Goal: Answer question/provide support

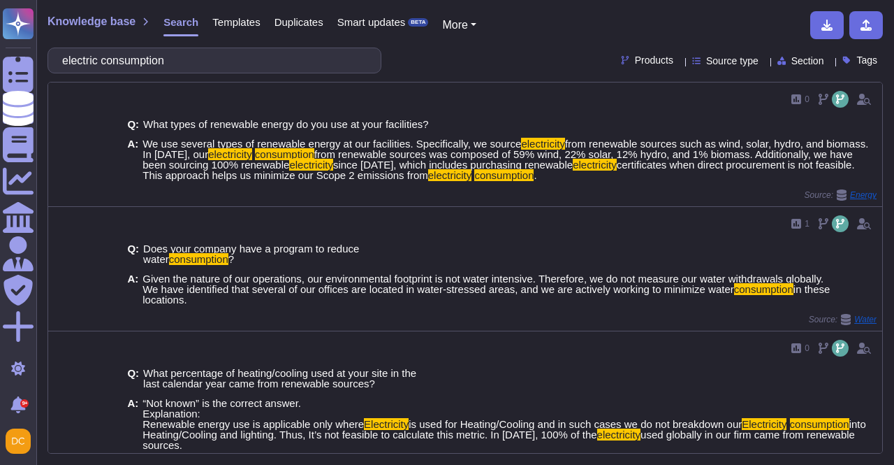
scroll to position [279, 0]
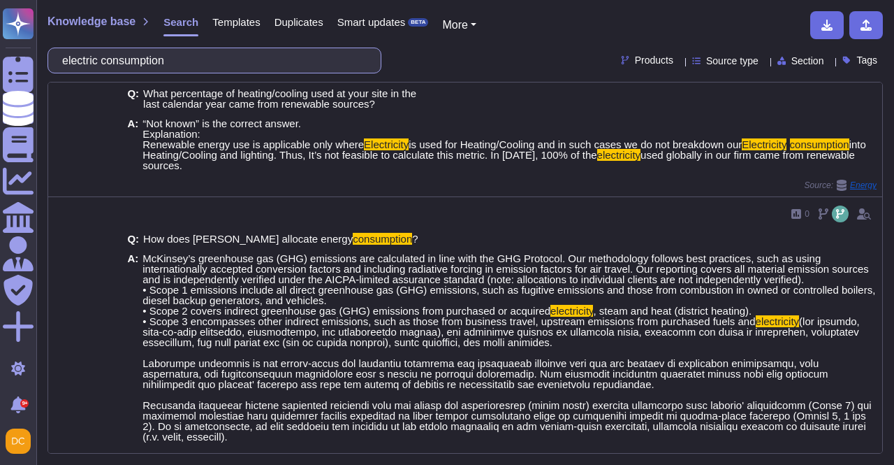
click at [179, 57] on input "electric consumption" at bounding box center [211, 60] width 312 height 24
click at [177, 57] on input "electric consumption" at bounding box center [211, 60] width 312 height 24
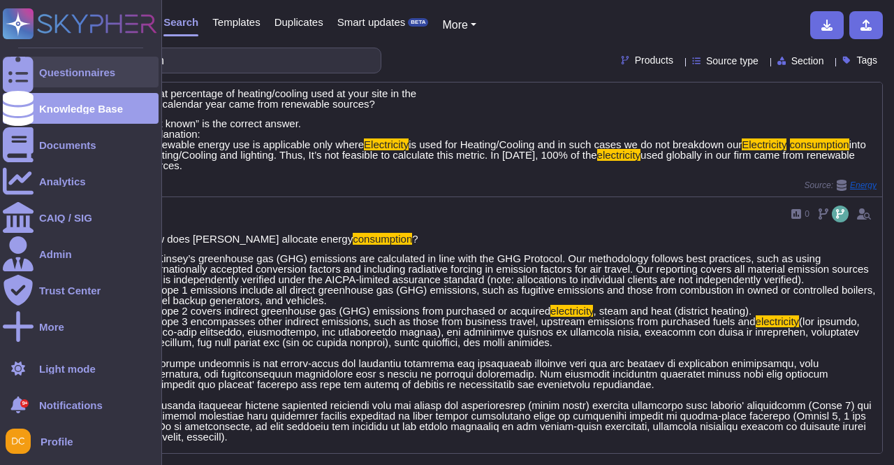
click at [34, 68] on div "Questionnaires" at bounding box center [81, 72] width 156 height 31
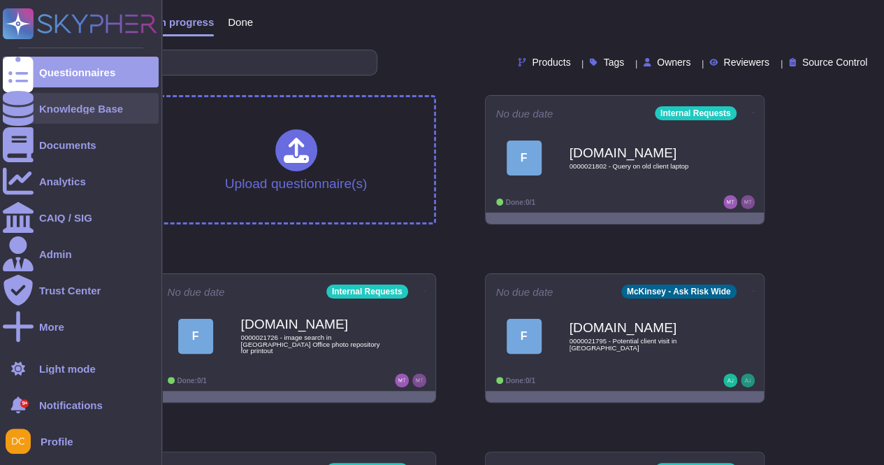
click at [16, 114] on icon at bounding box center [18, 108] width 31 height 35
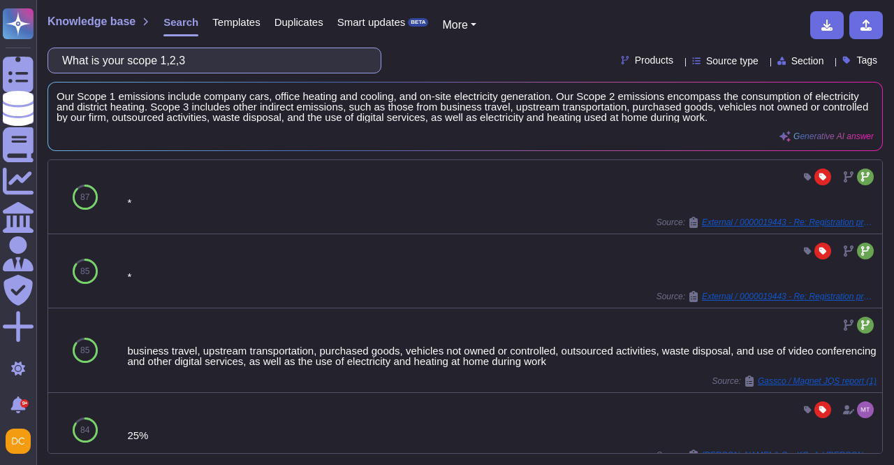
type input "What is your scope 1,2,3"
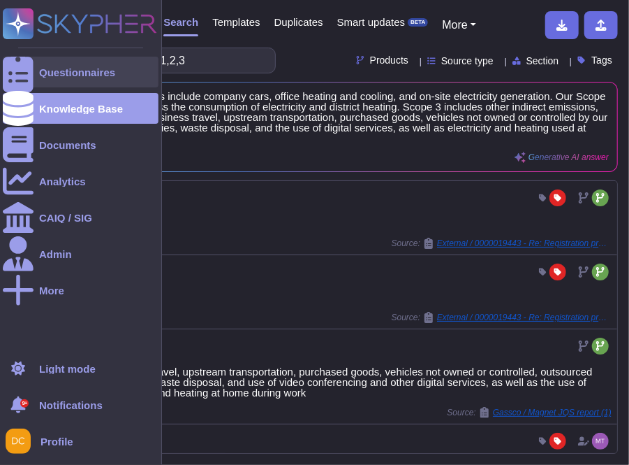
click at [14, 76] on icon at bounding box center [18, 72] width 31 height 41
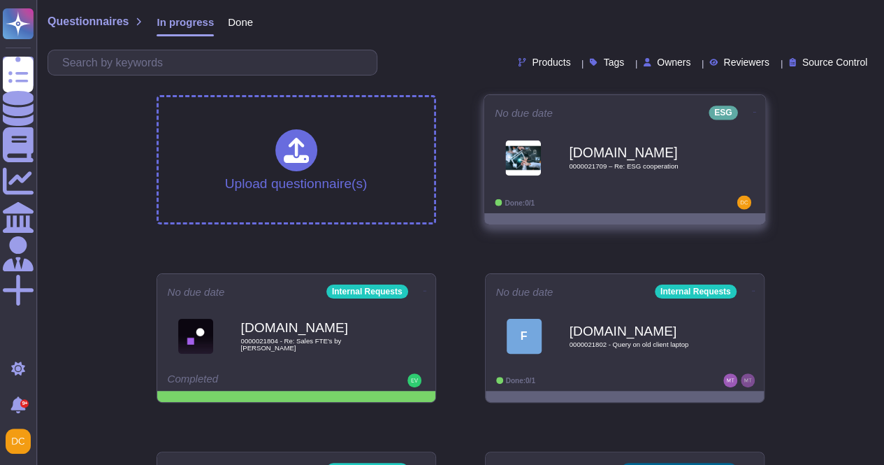
click at [687, 140] on div "[DOMAIN_NAME] 0000021709 – Re: ESG cooperation" at bounding box center [639, 157] width 141 height 57
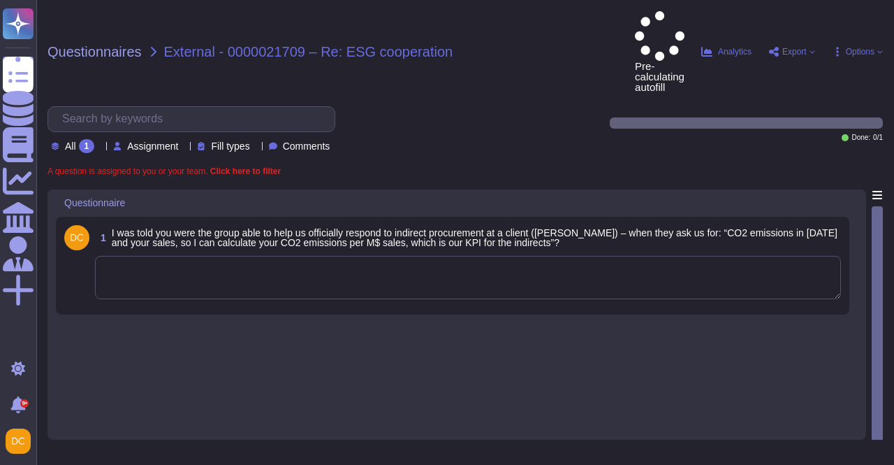
drag, startPoint x: 192, startPoint y: 207, endPoint x: 189, endPoint y: 218, distance: 11.0
click at [189, 256] on textarea at bounding box center [468, 277] width 746 height 43
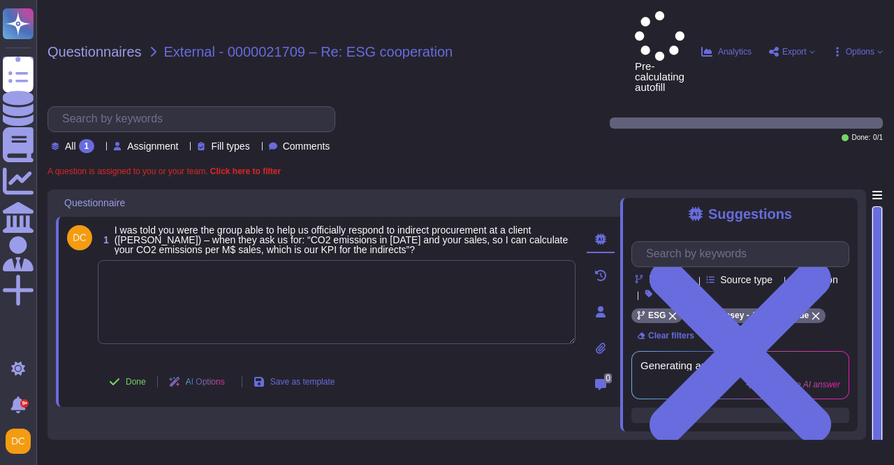
paste textarea "We usually share the below information with the client: • Scope 1: 6,361 - Scop…"
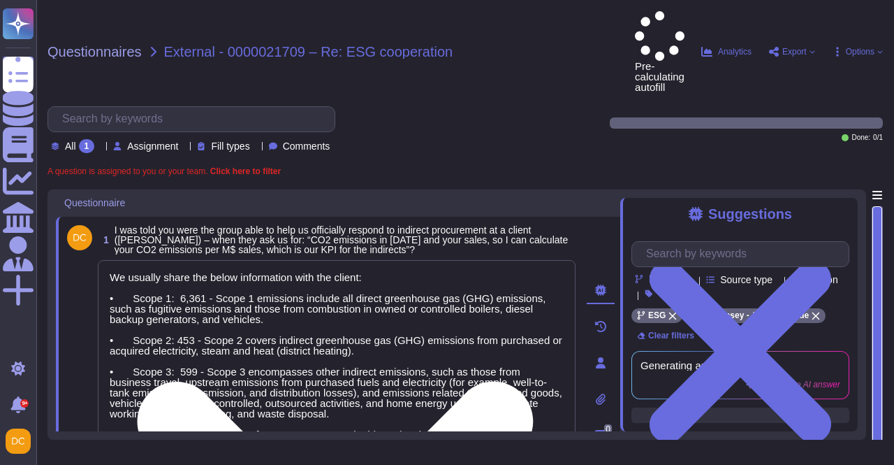
scroll to position [1, 0]
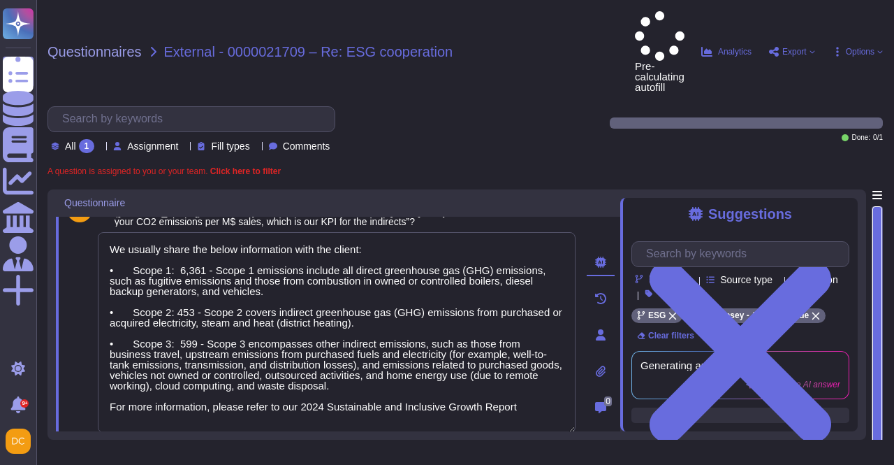
type textarea "We usually share the below information with the client: • Scope 1: 6,361 - Scop…"
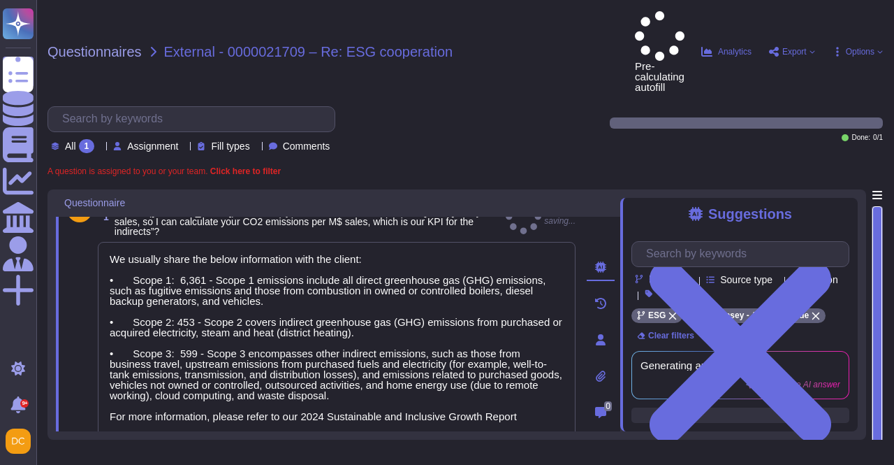
click at [116, 452] on button "Done" at bounding box center [127, 466] width 59 height 28
